Goal: Obtain resource: Download file/media

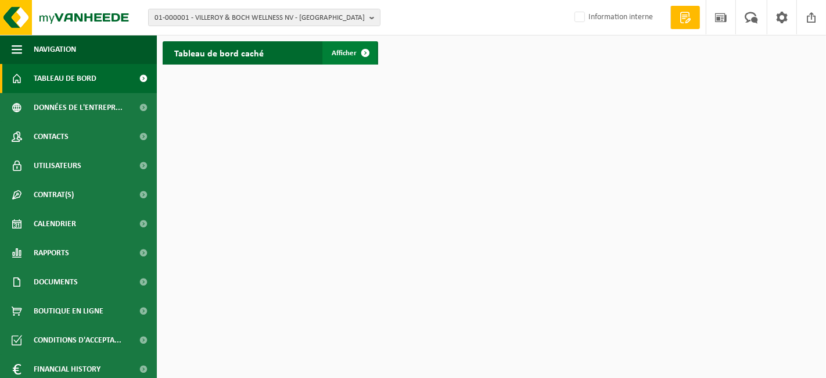
click at [348, 47] on link "Afficher" at bounding box center [349, 52] width 55 height 23
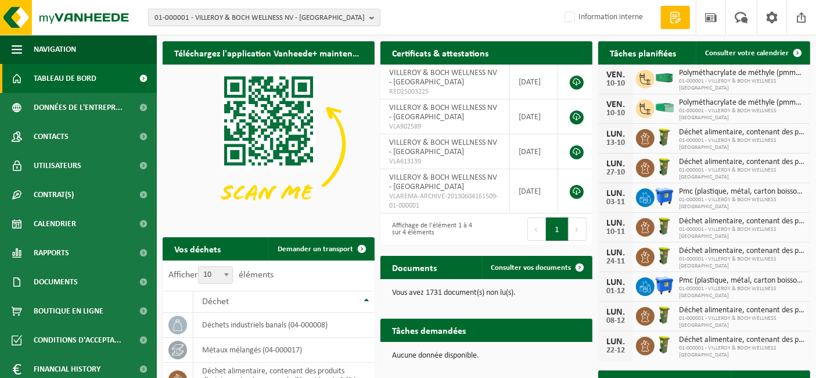
click at [246, 16] on span "01-000001 - VILLEROY & BOCH WELLNESS NV - [GEOGRAPHIC_DATA]" at bounding box center [259, 17] width 210 height 17
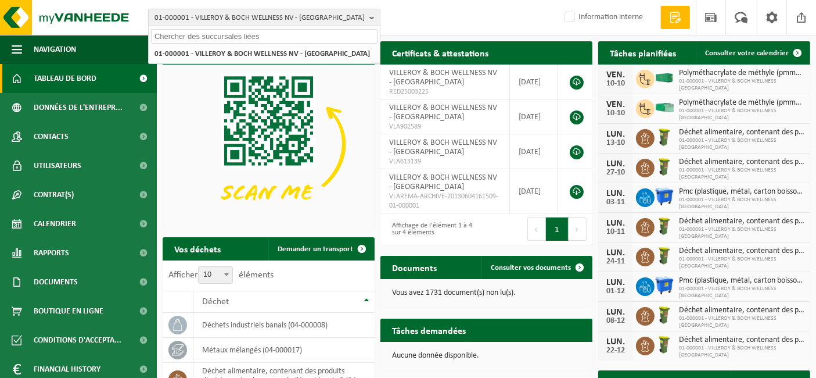
click at [246, 16] on span "01-000001 - VILLEROY & BOCH WELLNESS NV - [GEOGRAPHIC_DATA]" at bounding box center [259, 17] width 210 height 17
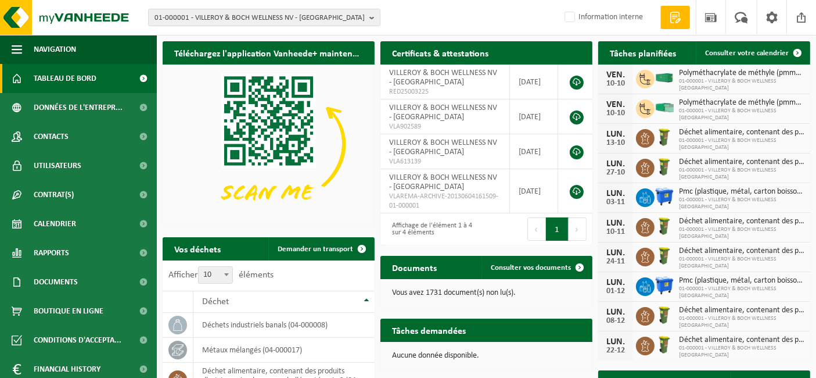
click at [427, 29] on div "01-000001 - VILLEROY & BOCH WELLNESS NV - ROESELARE 01-000001 - VILLEROY & BOCH…" at bounding box center [408, 17] width 816 height 35
click at [193, 21] on span "01-000001 - VILLEROY & BOCH WELLNESS NV - ROESELARE" at bounding box center [259, 17] width 210 height 17
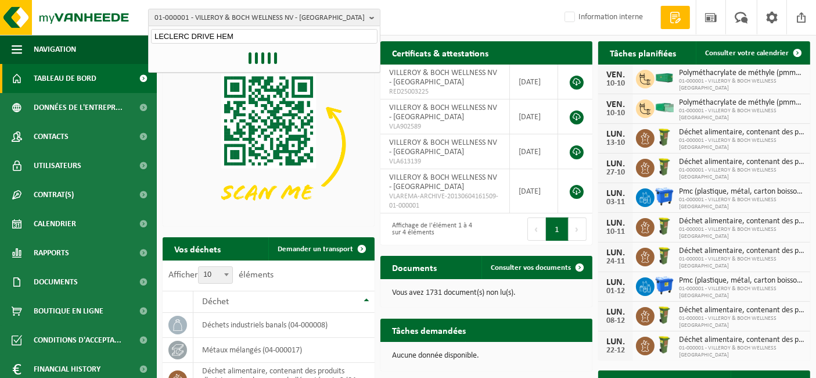
type input "LECLERC DRIVE HEM"
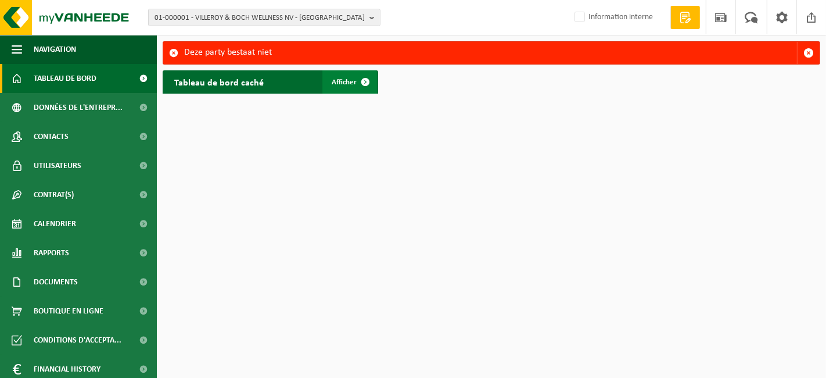
click at [347, 83] on span "Afficher" at bounding box center [344, 82] width 25 height 8
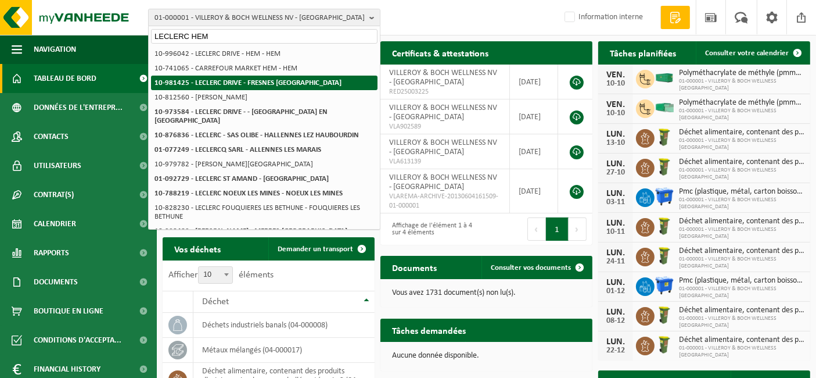
type input "LECLERC HEM"
click at [255, 85] on strong "10-981425 - LECLERC DRIVE - FRESNES [GEOGRAPHIC_DATA]" at bounding box center [247, 83] width 187 height 8
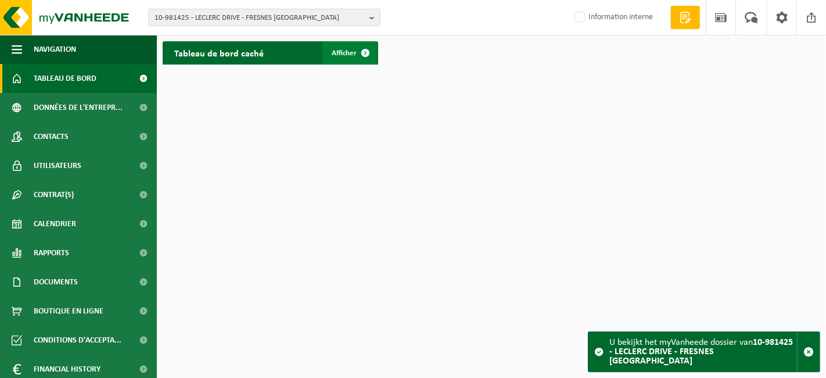
click at [352, 51] on span "Afficher" at bounding box center [344, 53] width 25 height 8
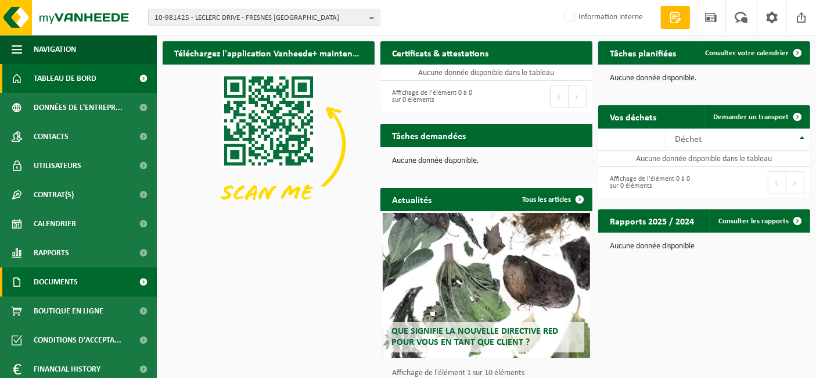
click at [73, 286] on span "Documents" at bounding box center [56, 281] width 44 height 29
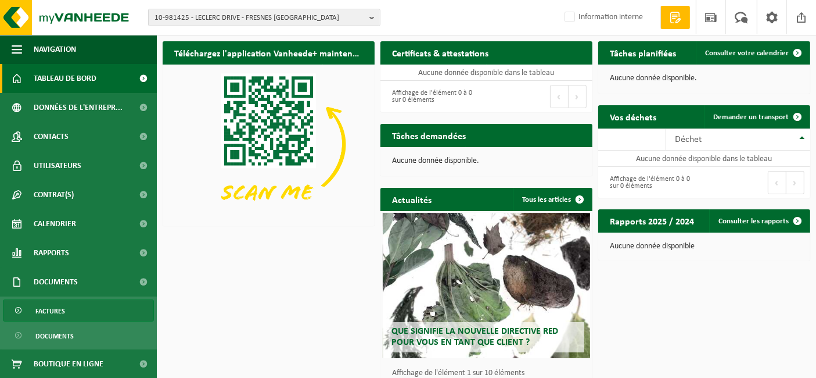
click at [71, 310] on link "Factures" at bounding box center [78, 310] width 151 height 22
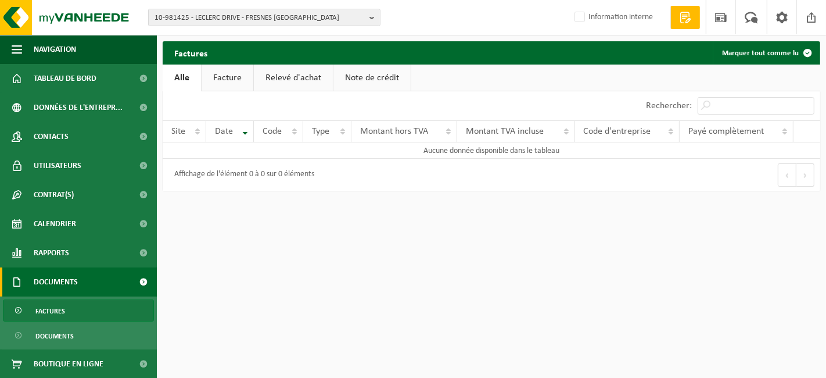
click at [227, 61] on div "Factures Marquer tout comme lu" at bounding box center [491, 52] width 657 height 23
click at [224, 75] on link "Facture" at bounding box center [228, 77] width 52 height 27
click at [297, 71] on link "Relevé d'achat" at bounding box center [293, 77] width 79 height 27
click at [247, 27] on div "10-981425 - LECLERC DRIVE - FRESNES LES MONTAUBAN 10-981425 - LECLERC DRIVE - F…" at bounding box center [413, 17] width 826 height 35
click at [242, 19] on span "10-981425 - LECLERC DRIVE - FRESNES LES MONTAUBAN" at bounding box center [259, 17] width 210 height 17
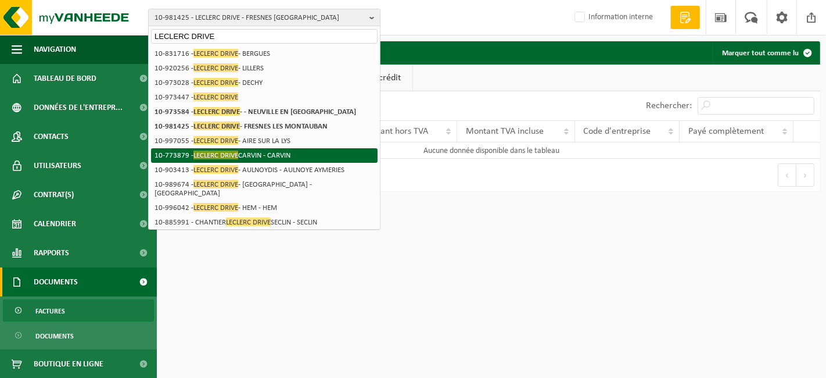
type input "LECLERC DRIVE"
click at [228, 157] on span "LECLERC DRIVE" at bounding box center [215, 154] width 45 height 9
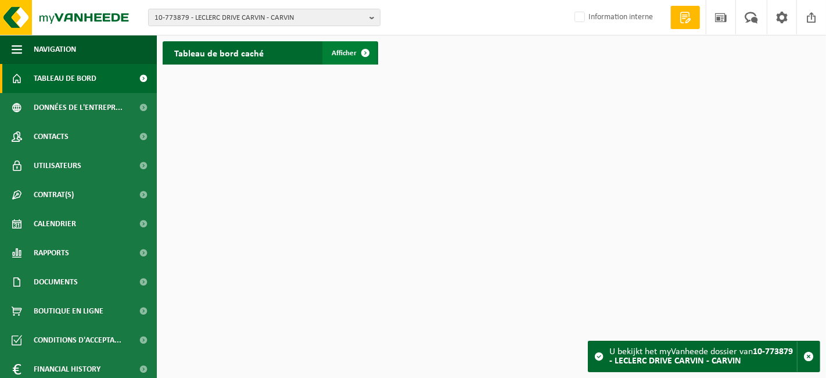
click at [343, 56] on span "Afficher" at bounding box center [344, 53] width 25 height 8
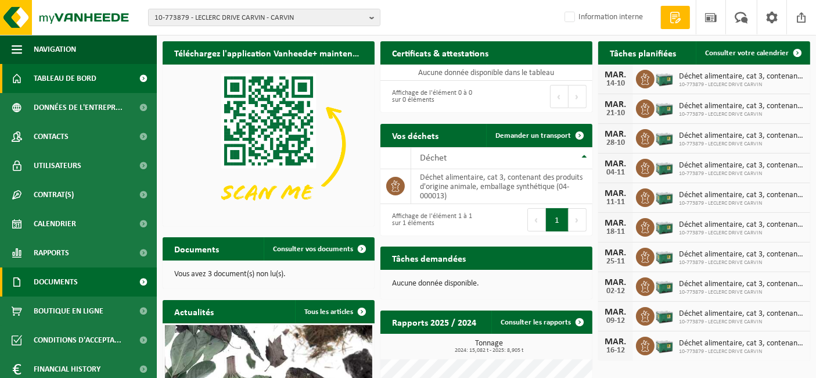
click at [68, 287] on span "Documents" at bounding box center [56, 281] width 44 height 29
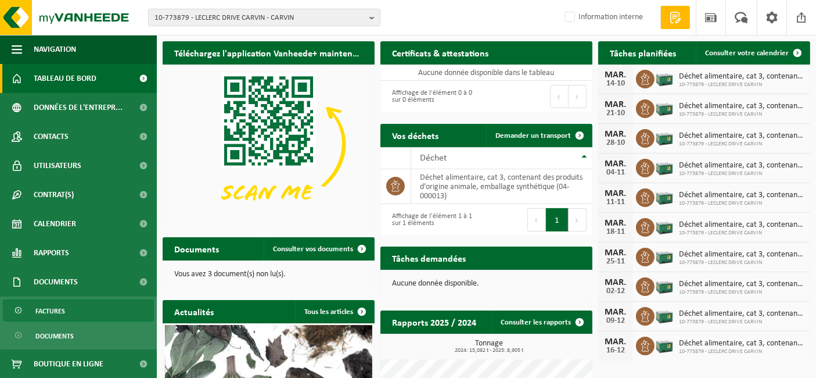
click at [53, 317] on span "Factures" at bounding box center [50, 311] width 30 height 22
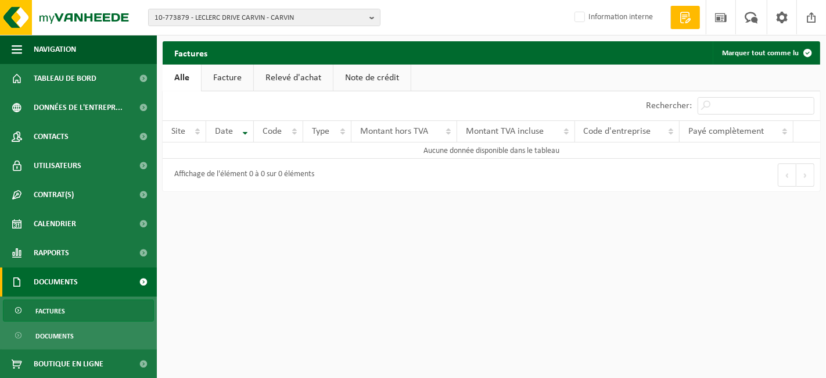
click at [232, 85] on link "Facture" at bounding box center [228, 77] width 52 height 27
click at [247, 18] on span "10-773879 - LECLERC DRIVE CARVIN - CARVIN" at bounding box center [259, 17] width 210 height 17
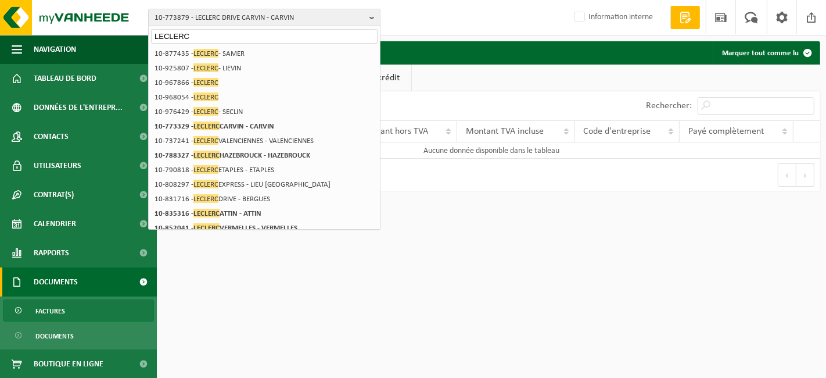
type input "LECLERC"
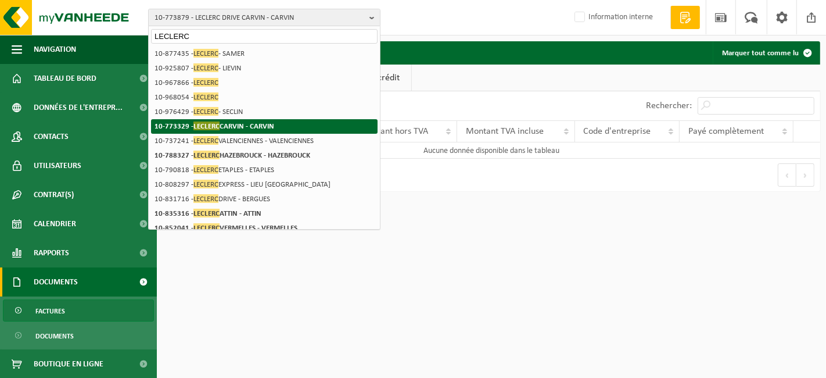
click at [248, 121] on strong "10-773329 - LECLERC CARVIN - CARVIN" at bounding box center [214, 125] width 120 height 9
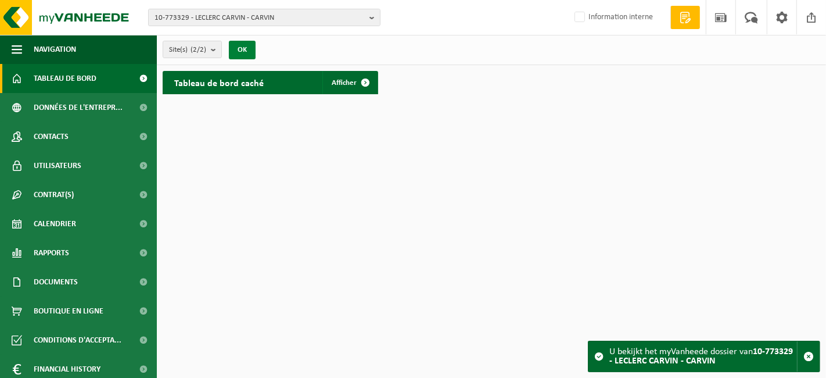
click at [240, 53] on button "OK" at bounding box center [242, 50] width 27 height 19
click at [348, 92] on link "Afficher" at bounding box center [349, 82] width 55 height 23
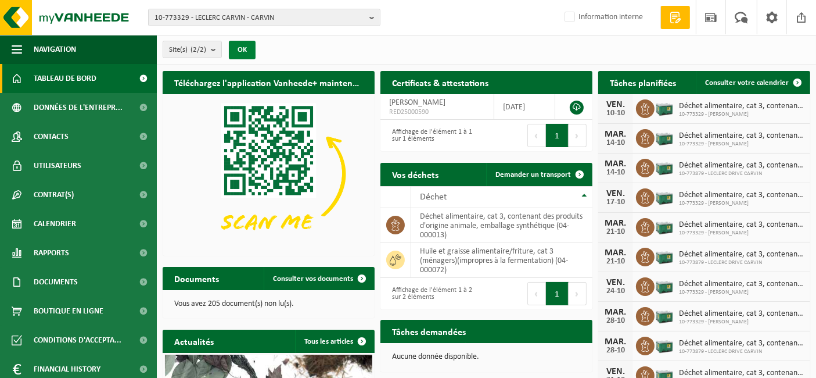
click at [241, 51] on button "OK" at bounding box center [242, 50] width 27 height 19
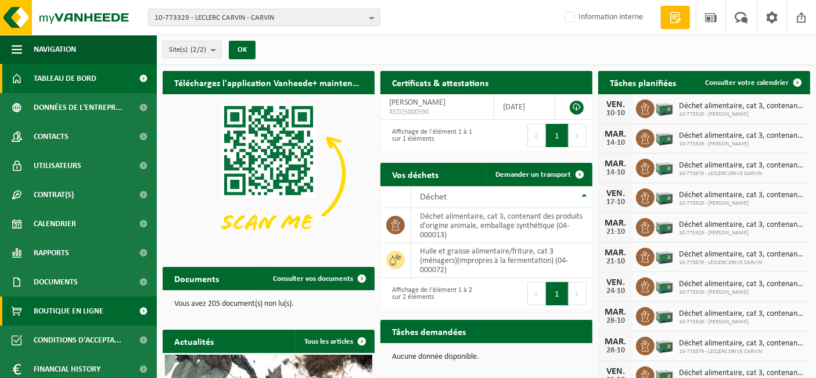
click at [73, 307] on span "Boutique en ligne" at bounding box center [69, 310] width 70 height 29
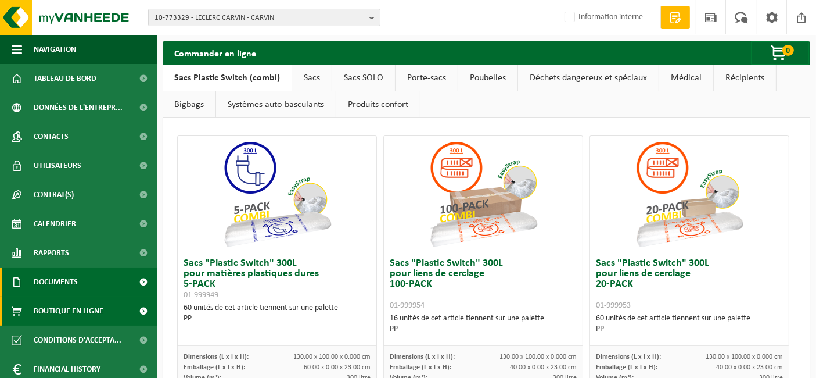
click at [107, 286] on link "Documents" at bounding box center [78, 281] width 157 height 29
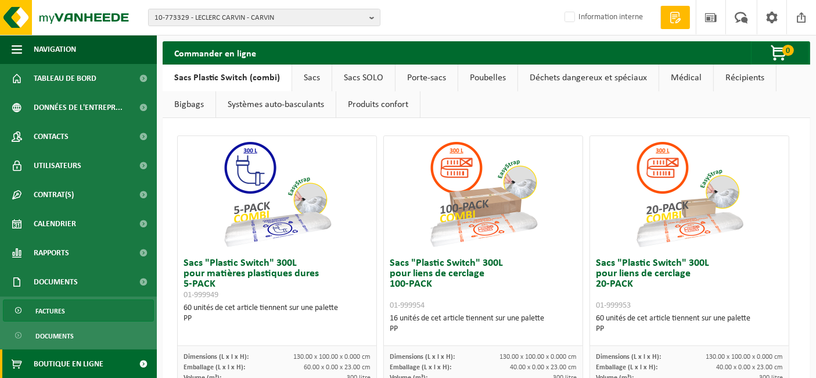
click at [92, 306] on link "Factures" at bounding box center [78, 310] width 151 height 22
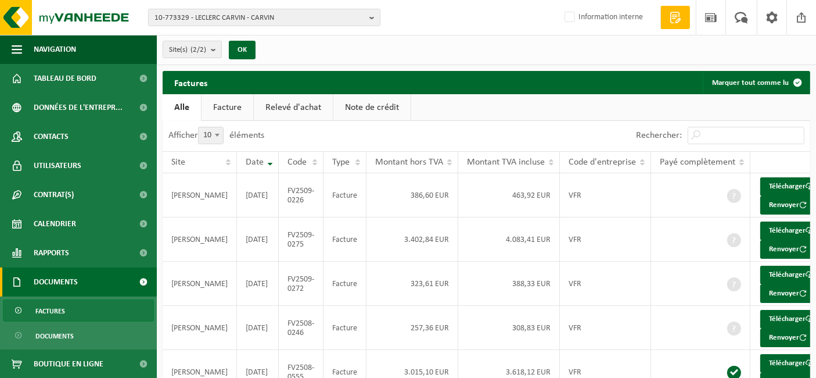
click at [231, 110] on link "Facture" at bounding box center [228, 107] width 52 height 27
click at [760, 228] on link "Télécharger" at bounding box center [791, 230] width 62 height 19
click at [768, 183] on link "Télécharger" at bounding box center [791, 186] width 62 height 19
click at [207, 15] on span "10-773329 - LECLERC CARVIN - CARVIN" at bounding box center [259, 17] width 210 height 17
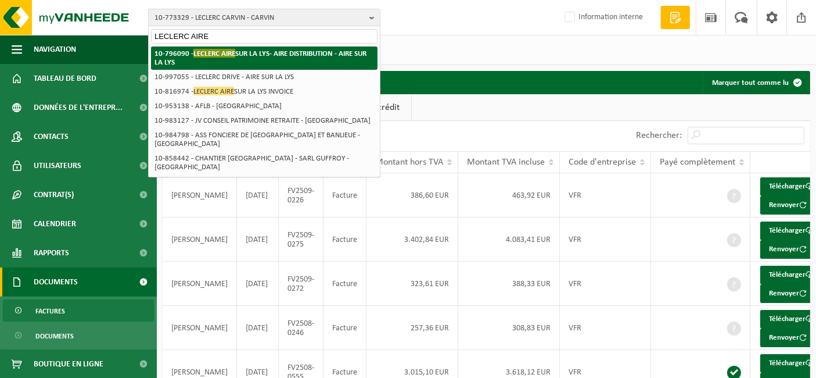
type input "LECLERC AIRE"
click at [220, 53] on span "LECLERC AIRE" at bounding box center [214, 53] width 42 height 9
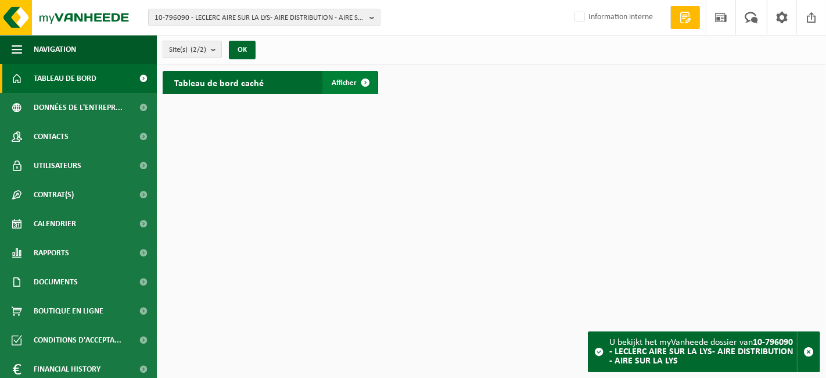
click at [344, 82] on span "Afficher" at bounding box center [344, 83] width 25 height 8
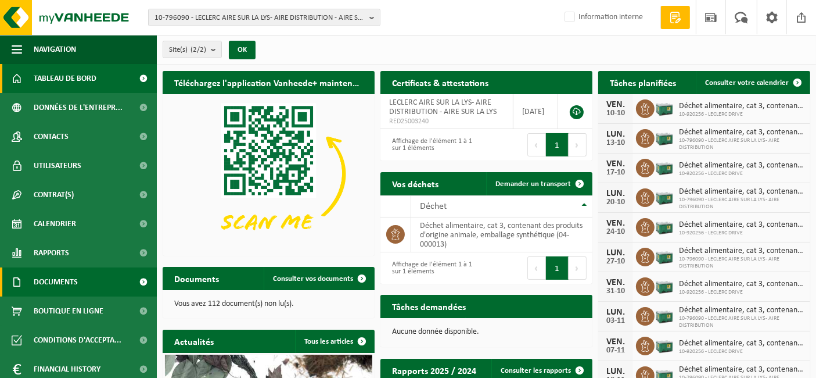
click at [71, 274] on span "Documents" at bounding box center [56, 281] width 44 height 29
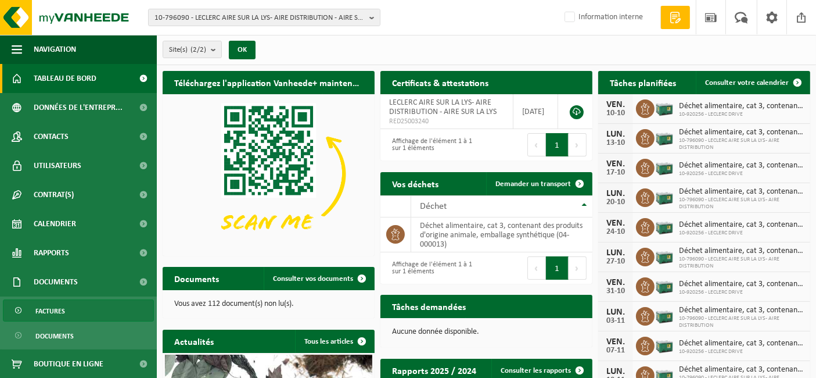
click at [58, 315] on span "Factures" at bounding box center [50, 311] width 30 height 22
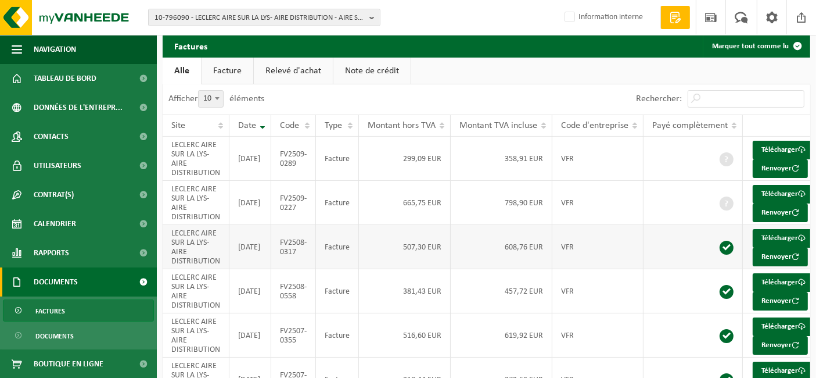
scroll to position [36, 0]
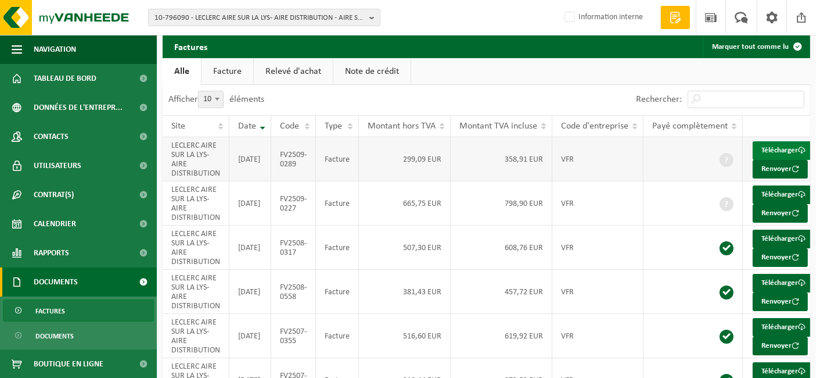
click at [776, 151] on link "Télécharger" at bounding box center [784, 150] width 62 height 19
